Goal: Information Seeking & Learning: Learn about a topic

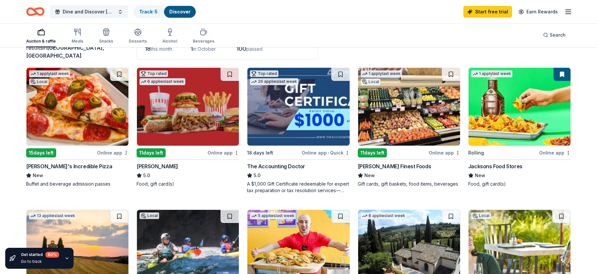
scroll to position [53, 0]
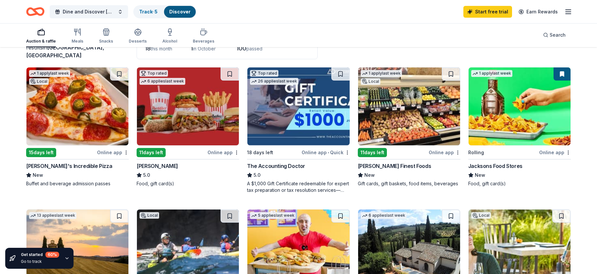
click at [98, 128] on img at bounding box center [77, 106] width 102 height 78
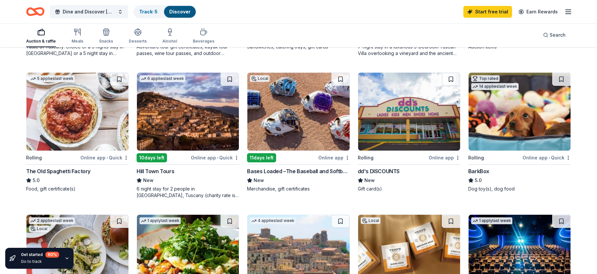
scroll to position [340, 0]
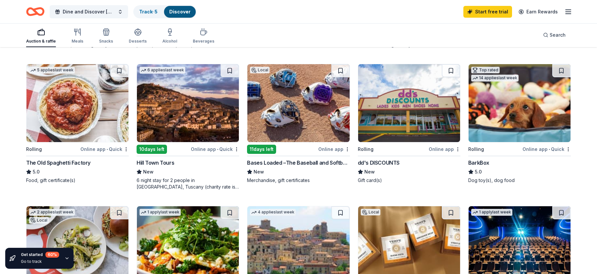
click at [81, 125] on img at bounding box center [77, 103] width 102 height 78
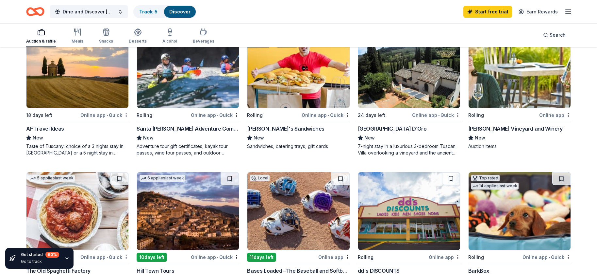
scroll to position [0, 0]
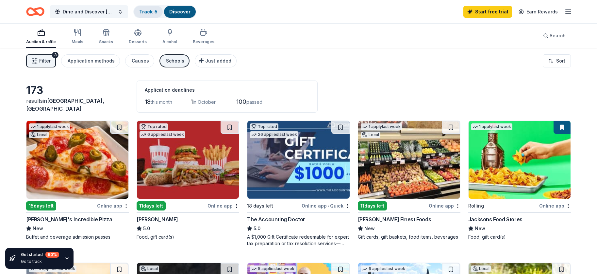
click at [152, 10] on link "Track · 5" at bounding box center [148, 12] width 18 height 6
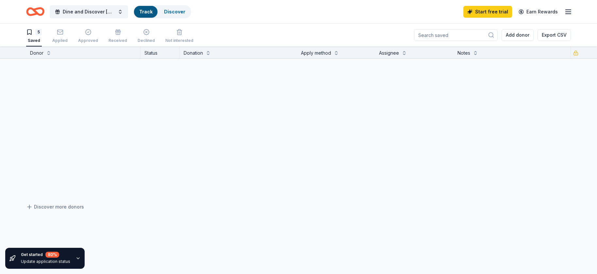
scroll to position [0, 0]
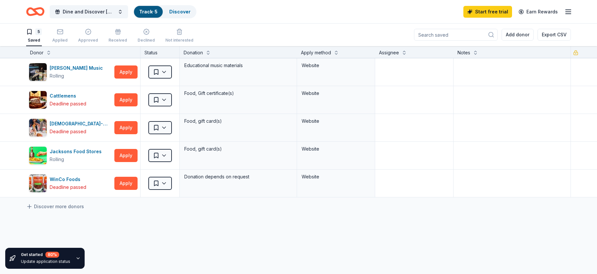
click at [42, 15] on icon "Home" at bounding box center [35, 11] width 18 height 15
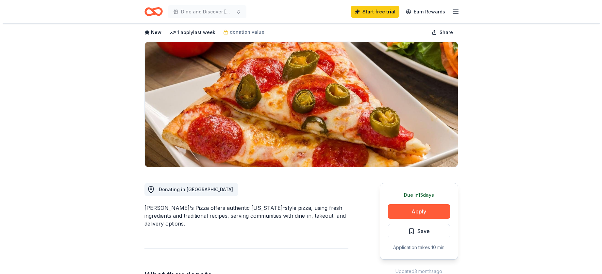
scroll to position [46, 0]
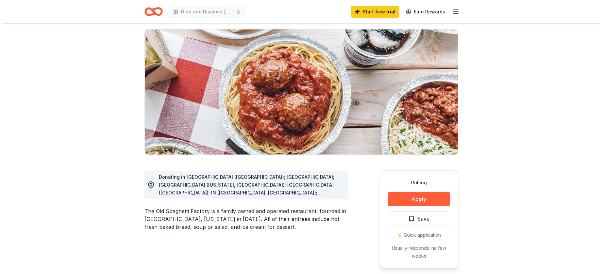
scroll to position [43, 0]
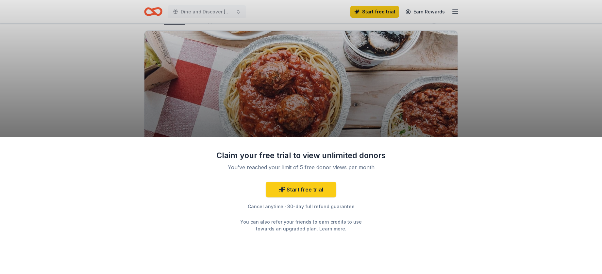
click at [396, 111] on div "Claim your free trial to view unlimited donors You've reached your limit of 5 f…" at bounding box center [301, 137] width 602 height 274
